Goal: Information Seeking & Learning: Learn about a topic

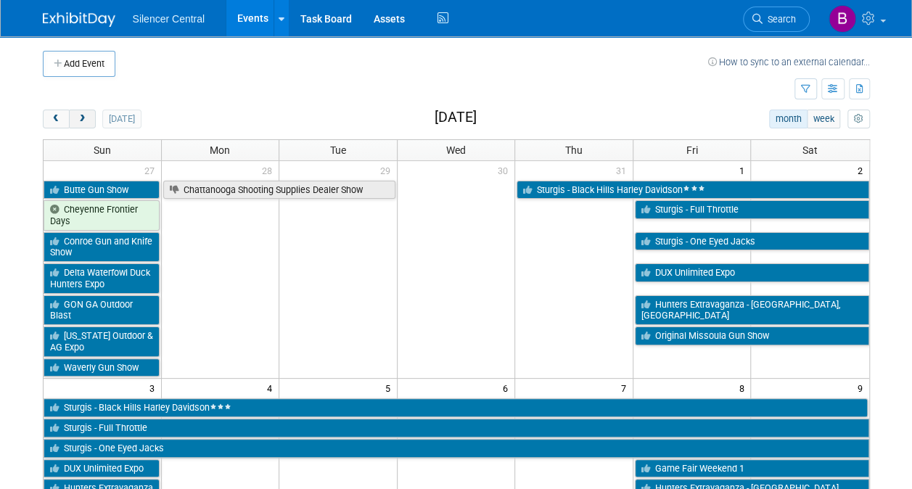
click at [80, 118] on span "next" at bounding box center [82, 119] width 11 height 9
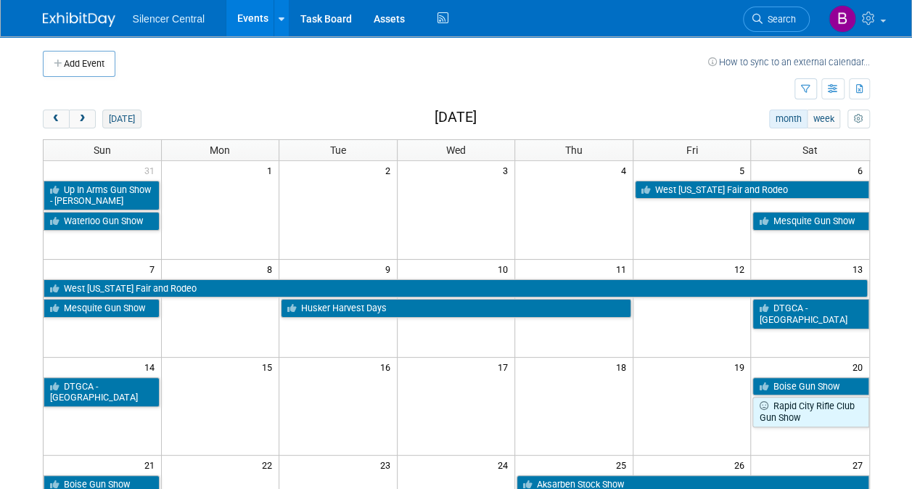
click at [111, 118] on button "[DATE]" at bounding box center [121, 119] width 38 height 19
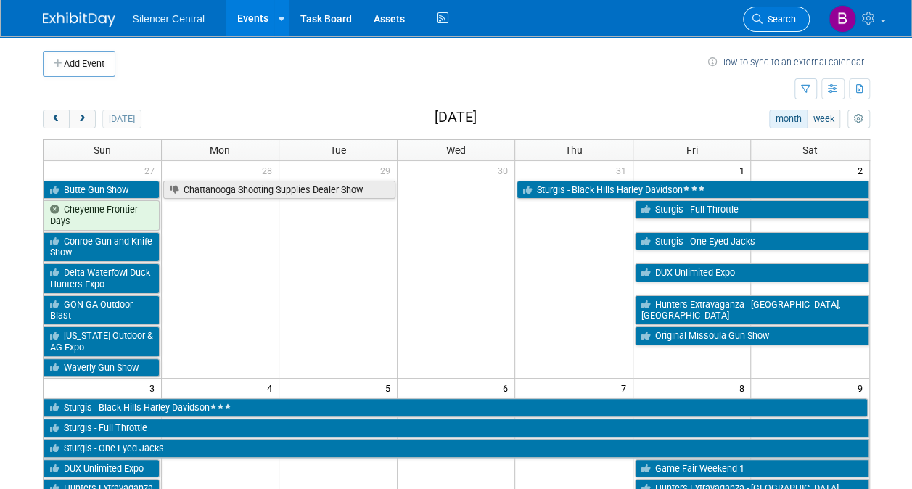
click at [781, 20] on span "Search" at bounding box center [779, 19] width 33 height 11
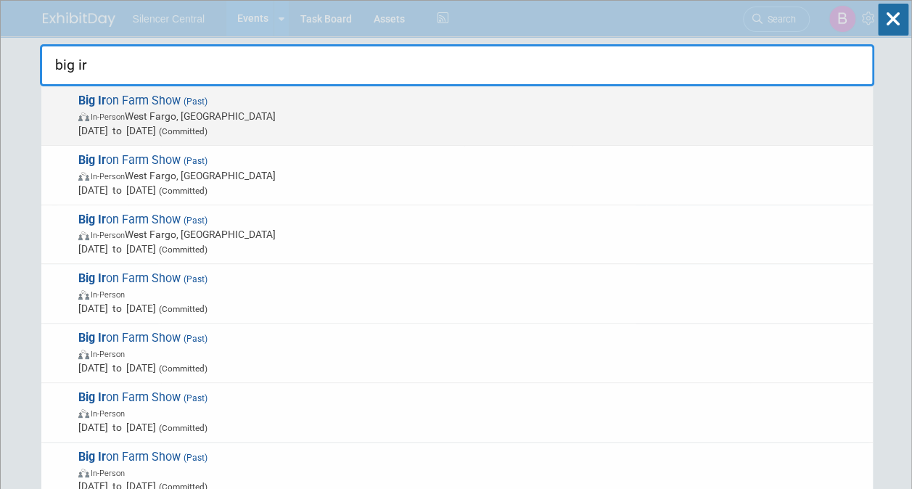
type input "big ir"
click at [347, 111] on span "In-Person West Fargo, ND" at bounding box center [472, 116] width 788 height 15
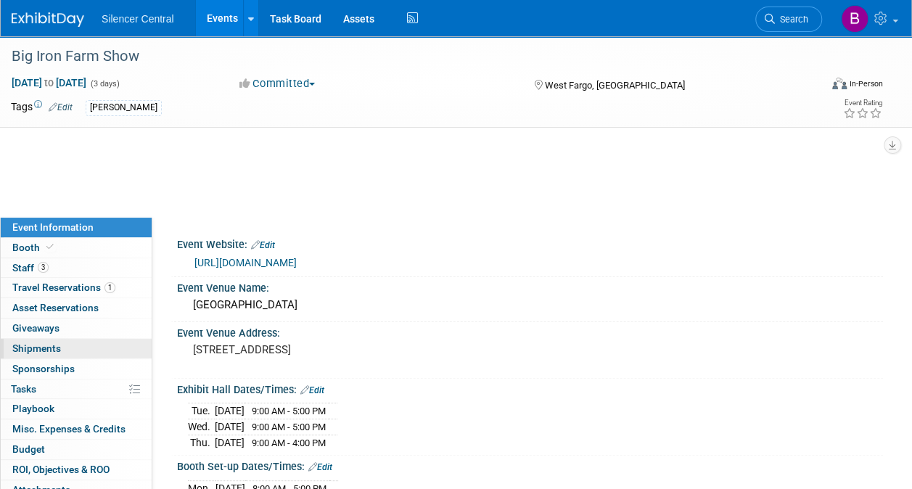
click at [113, 259] on div "Event Information Event Info Booth Booth 3 Staff 3 Staff 1 Travel Reservations …" at bounding box center [76, 369] width 152 height 303
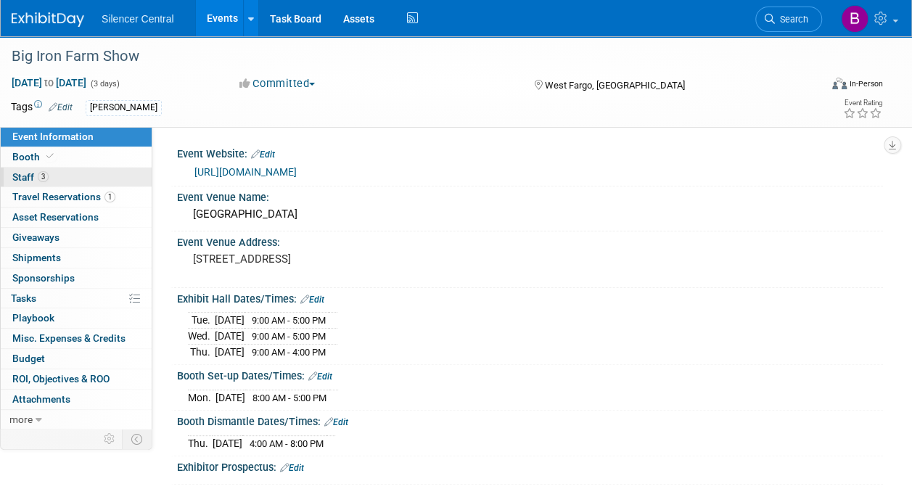
click at [110, 176] on link "3 Staff 3" at bounding box center [76, 178] width 151 height 20
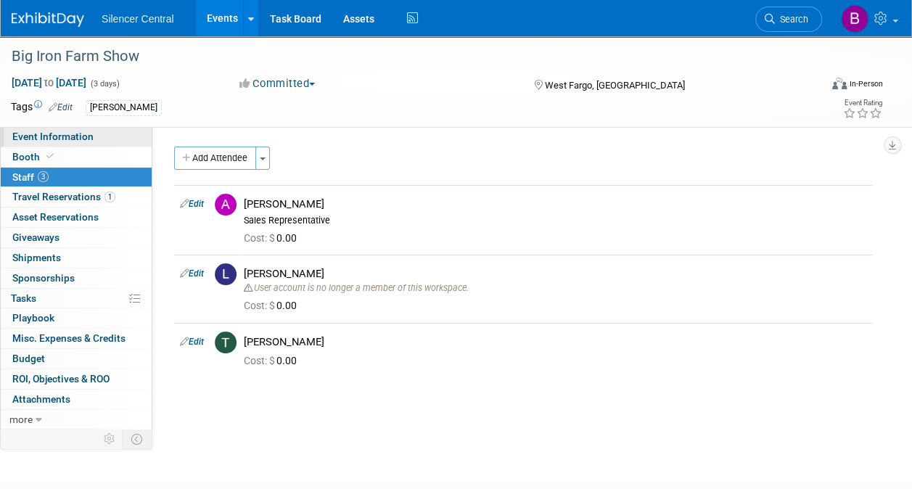
click at [81, 139] on span "Event Information" at bounding box center [52, 137] width 81 height 12
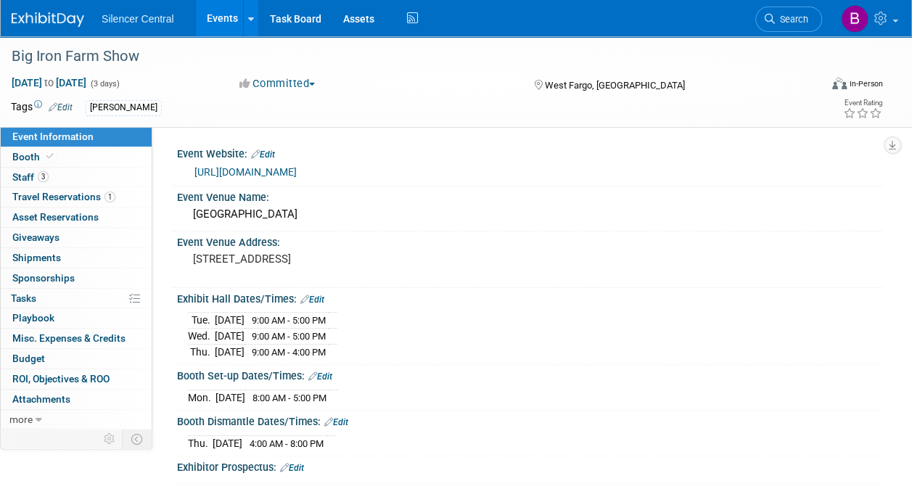
click at [68, 15] on img at bounding box center [48, 19] width 73 height 15
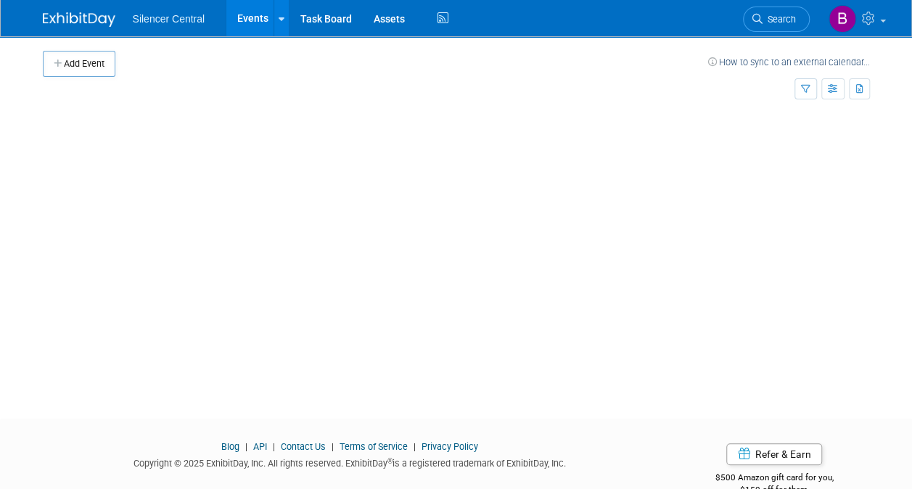
click at [160, 119] on div "Add Event How to sync to an external calendar... New Event Duplicate Event Warn…" at bounding box center [456, 214] width 849 height 356
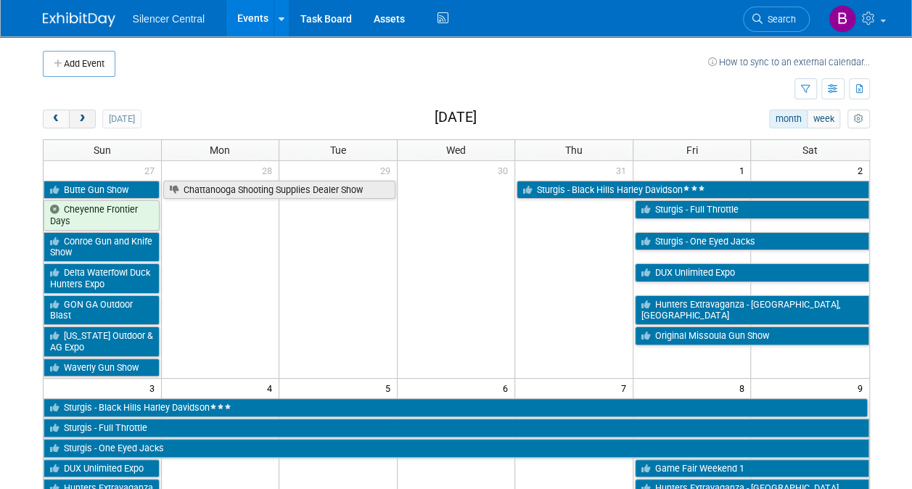
click at [87, 113] on button "next" at bounding box center [82, 119] width 27 height 19
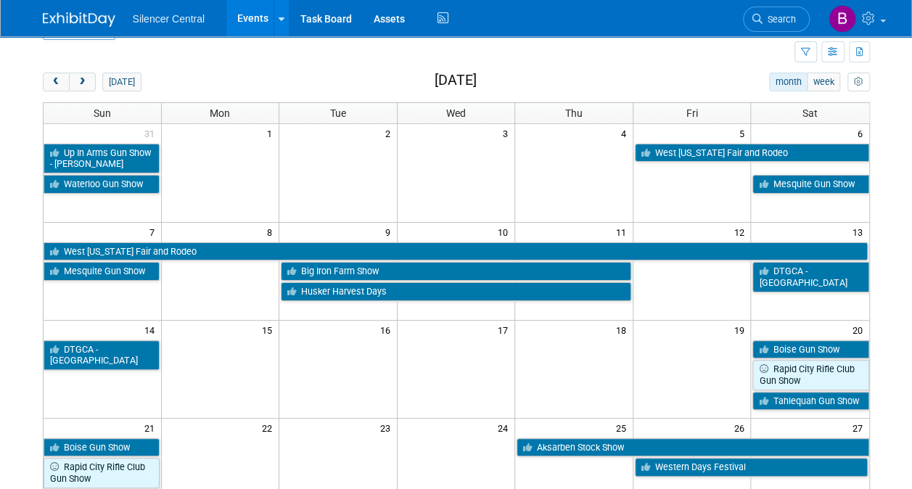
scroll to position [38, 0]
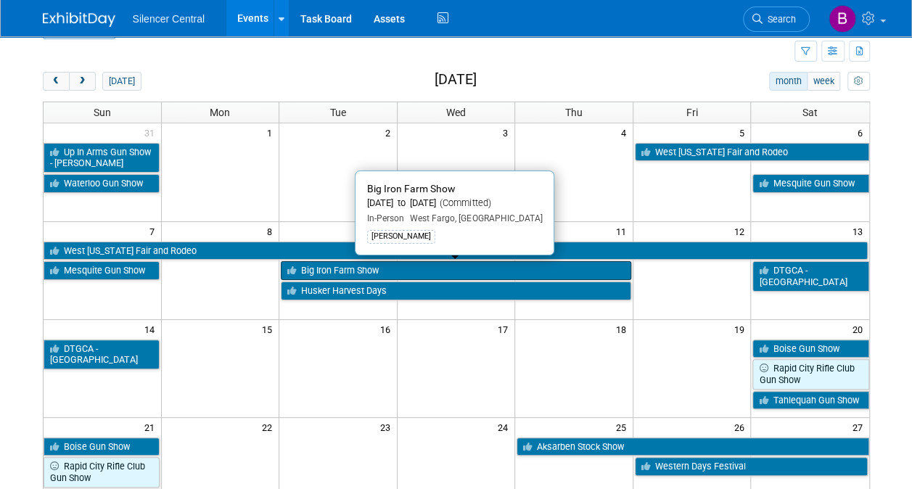
click at [448, 266] on link "Big Iron Farm Show" at bounding box center [456, 270] width 351 height 19
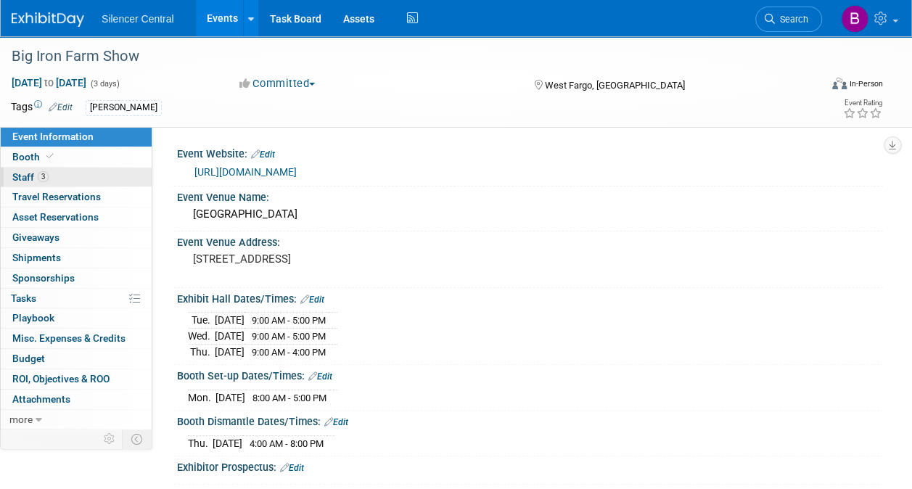
click at [96, 179] on link "3 Staff 3" at bounding box center [76, 178] width 151 height 20
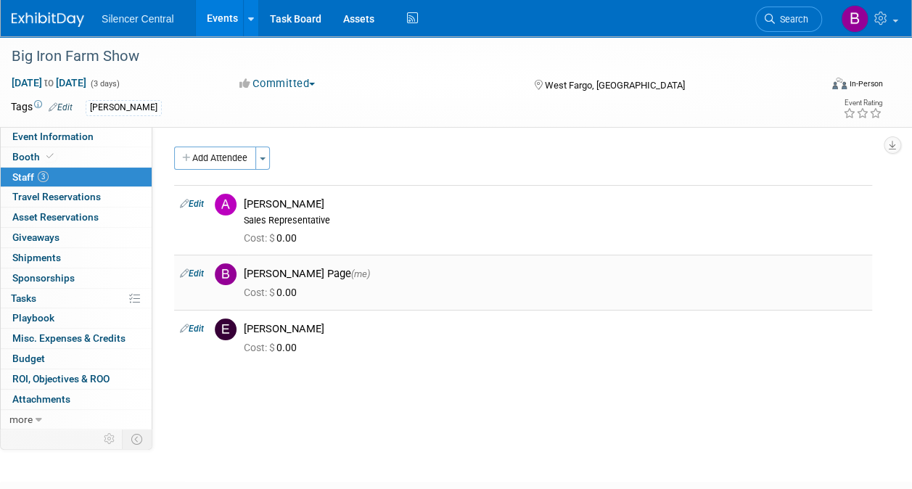
scroll to position [46, 0]
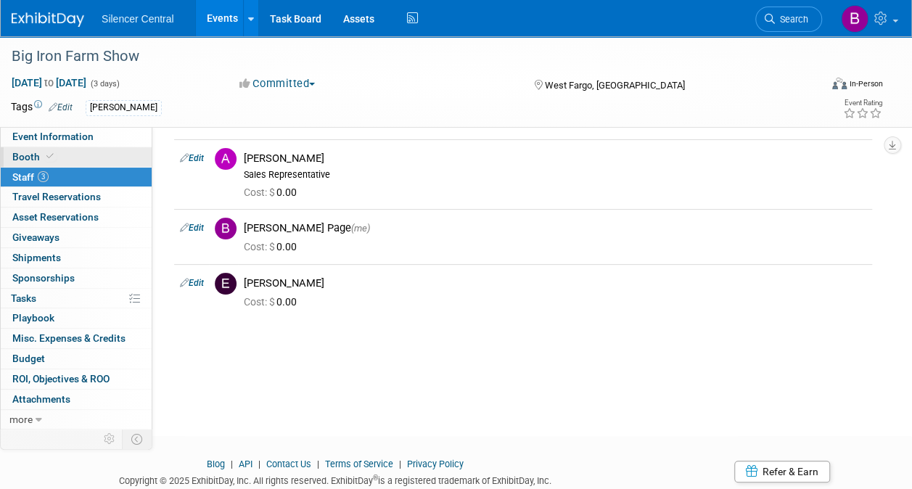
click at [100, 160] on link "Booth" at bounding box center [76, 157] width 151 height 20
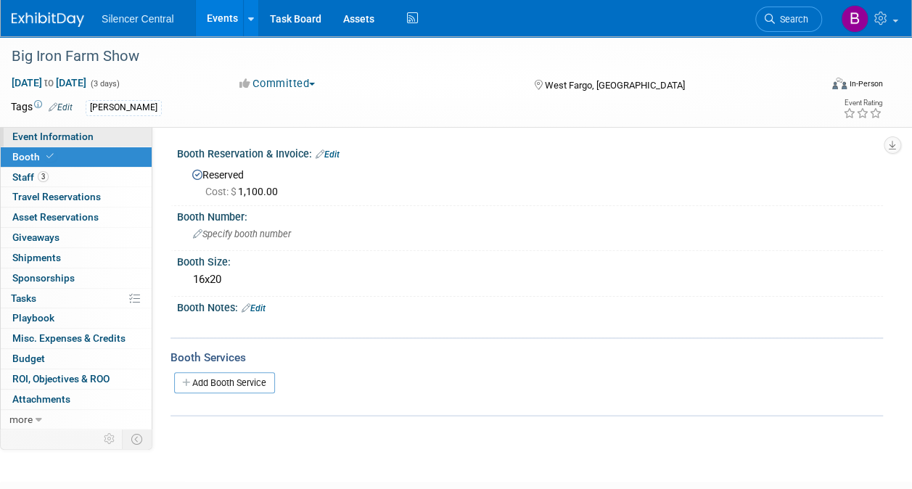
click at [100, 129] on link "Event Information" at bounding box center [76, 137] width 151 height 20
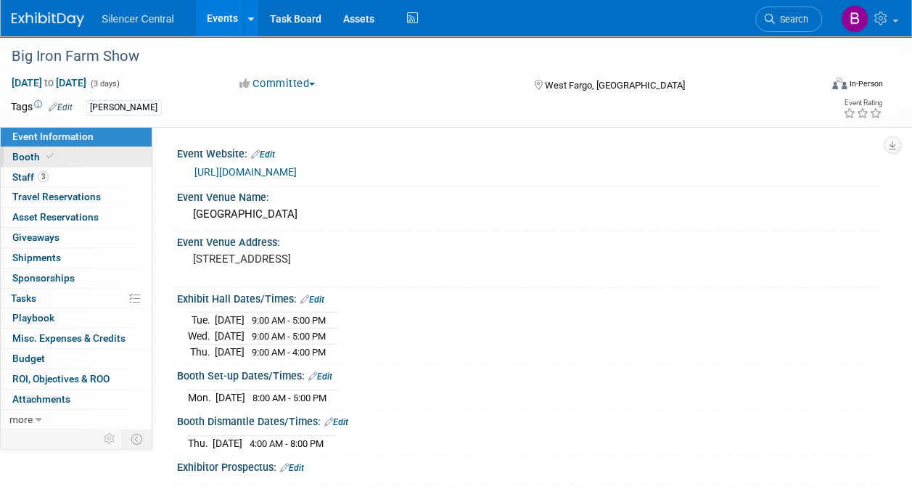
click at [55, 157] on link "Booth" at bounding box center [76, 157] width 151 height 20
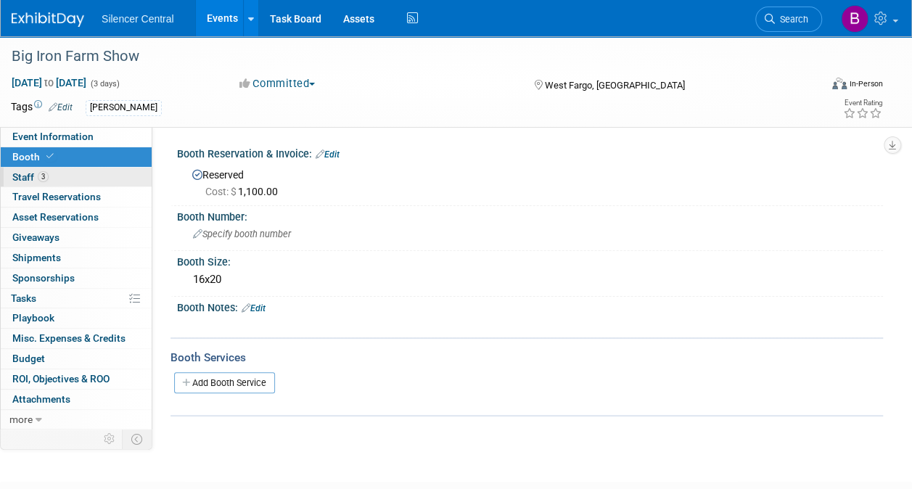
click at [75, 178] on link "3 Staff 3" at bounding box center [76, 178] width 151 height 20
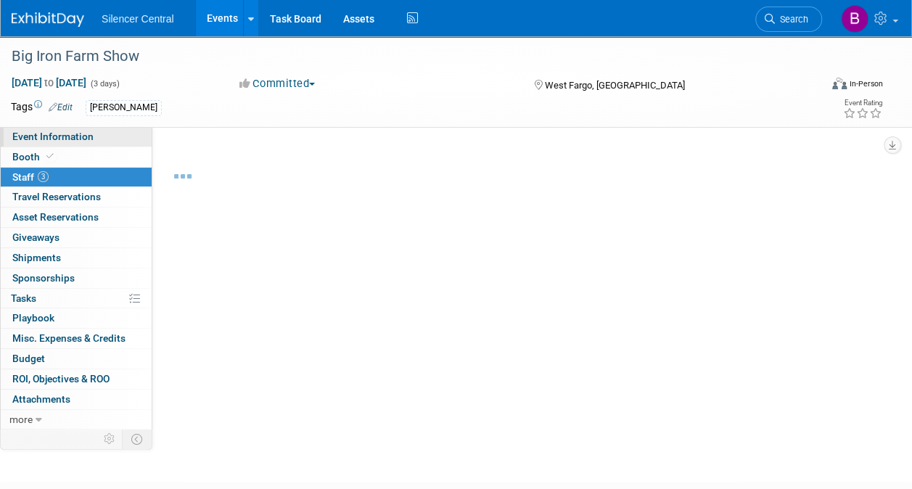
click at [78, 138] on span "Event Information" at bounding box center [52, 137] width 81 height 12
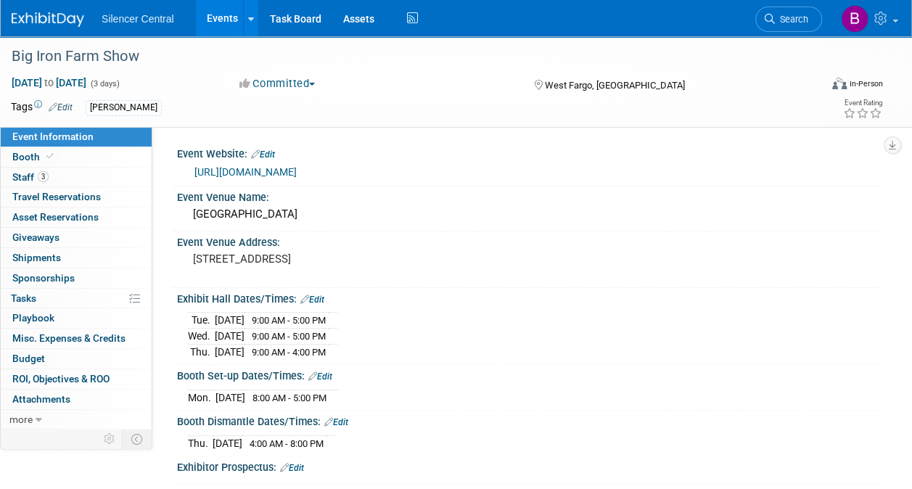
click at [52, 15] on img at bounding box center [48, 19] width 73 height 15
